Goal: Find contact information: Find contact information

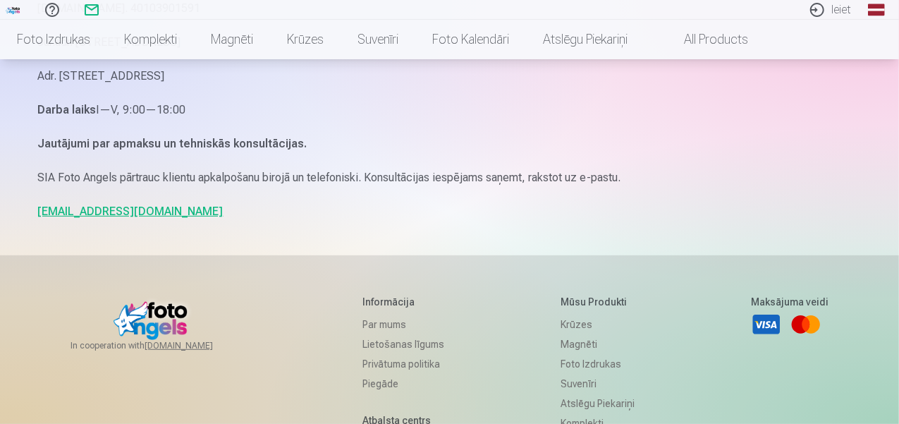
scroll to position [443, 0]
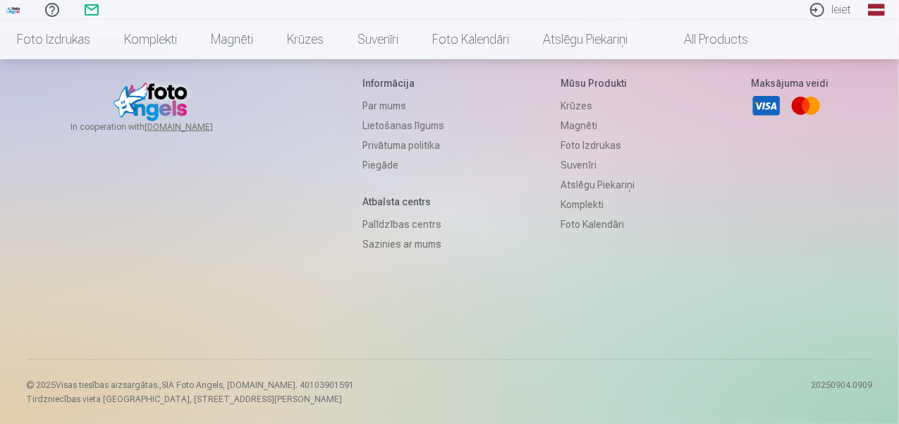
click at [401, 220] on link "Palīdzības centrs" at bounding box center [404, 224] width 82 height 20
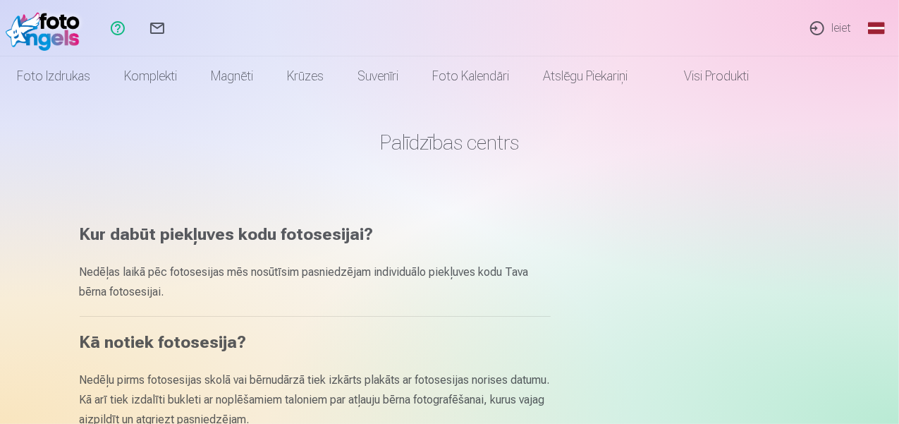
click at [177, 26] on link "Sazinies ar mums" at bounding box center [157, 28] width 39 height 56
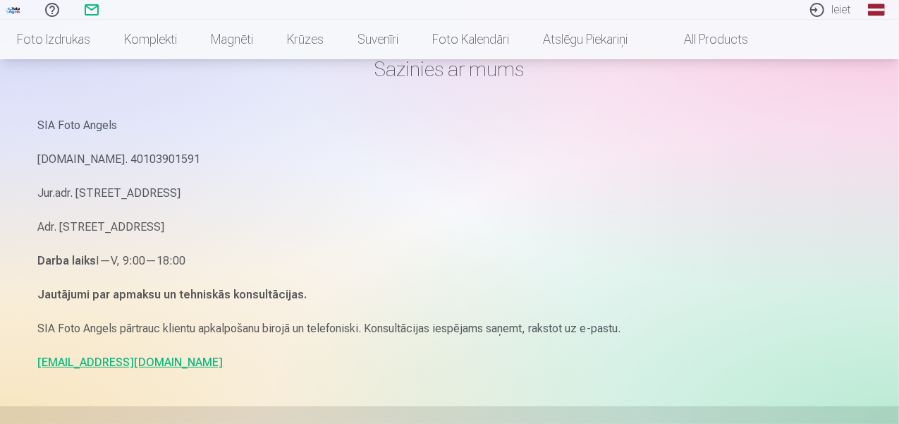
scroll to position [141, 0]
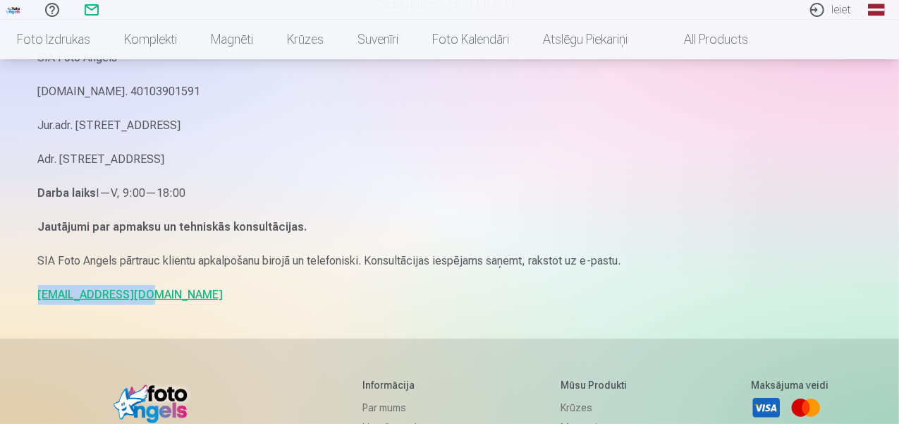
drag, startPoint x: 156, startPoint y: 298, endPoint x: 33, endPoint y: 303, distance: 122.8
click at [33, 303] on div "Sazinies ar mums SIA Foto Angels Reg.Nr. 40103901591 Jur.adr. Rīga, Dzelzavas i…" at bounding box center [450, 292] width 846 height 867
copy link "info@fotoangels.lv"
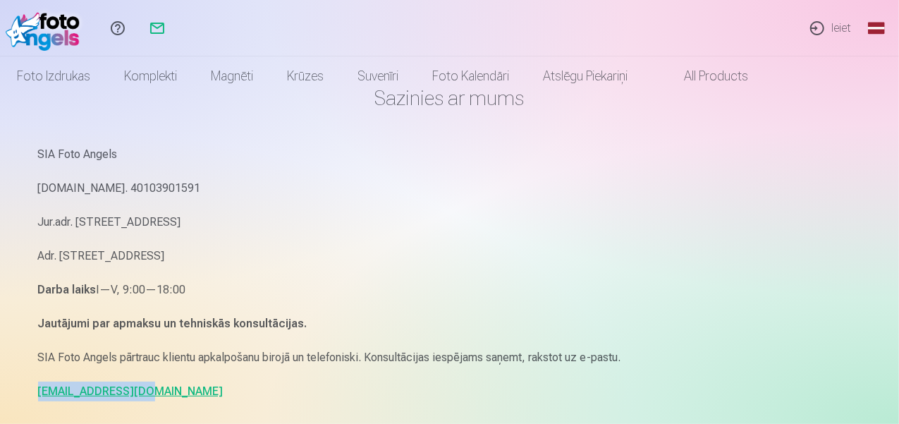
scroll to position [0, 0]
